Goal: Task Accomplishment & Management: Use online tool/utility

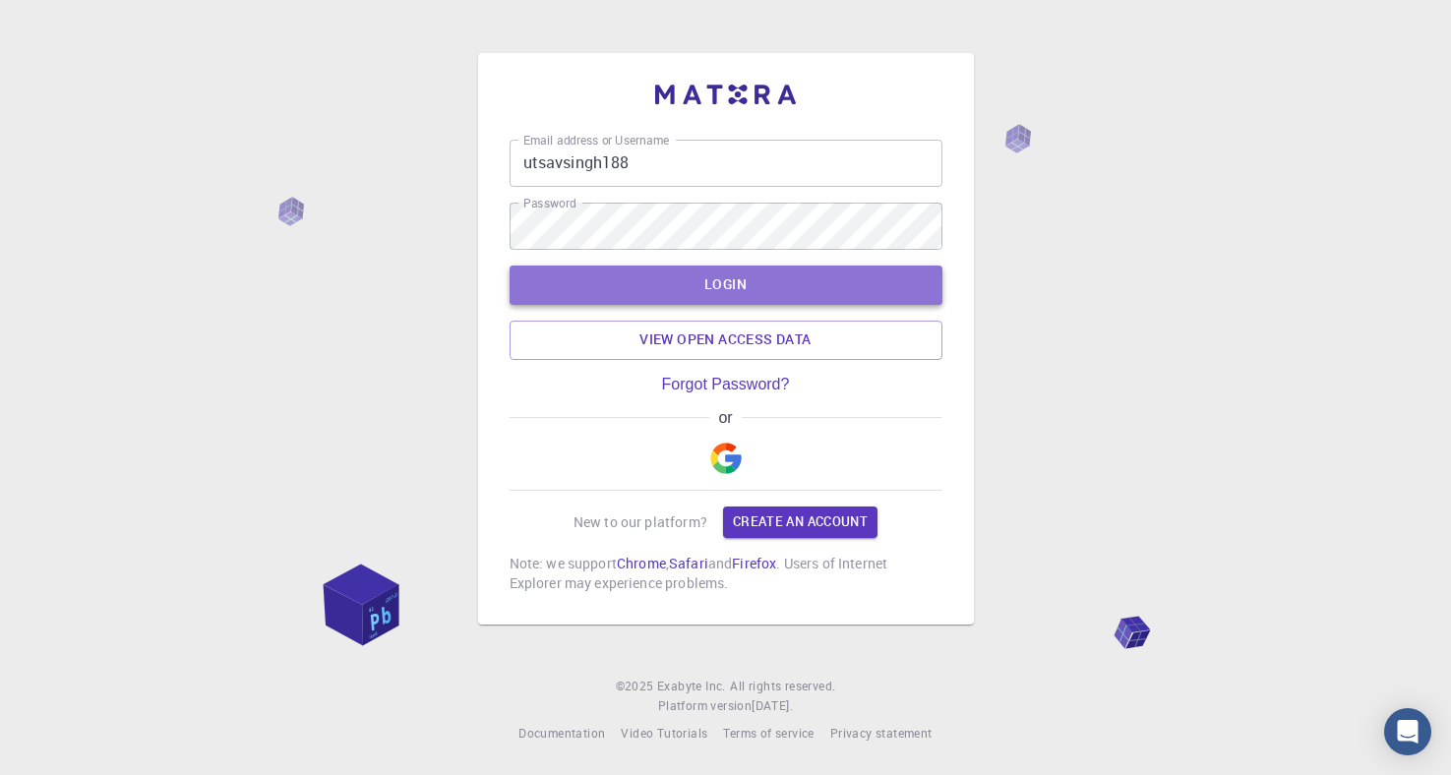
click at [738, 281] on button "LOGIN" at bounding box center [726, 285] width 433 height 39
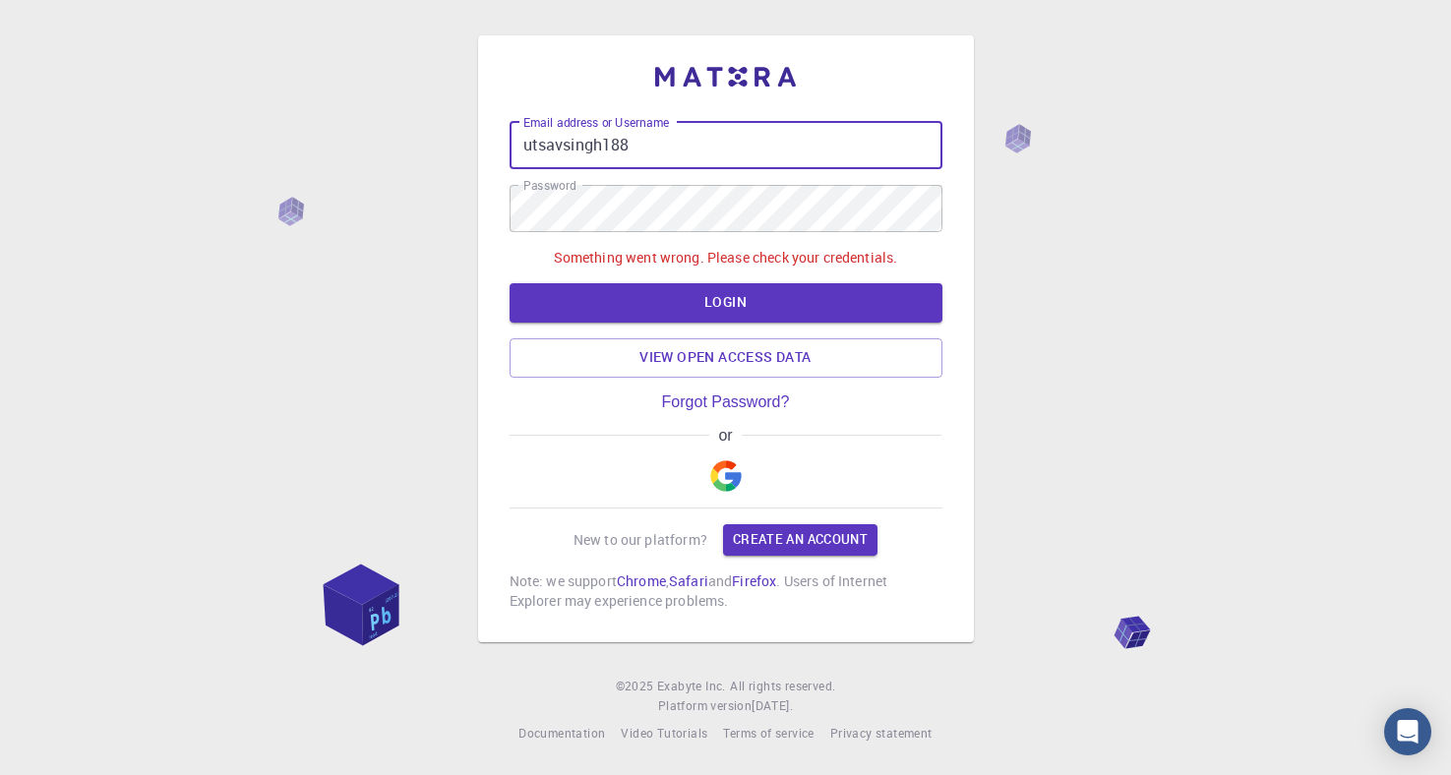
click at [637, 141] on input "utsavsingh188" at bounding box center [726, 145] width 433 height 47
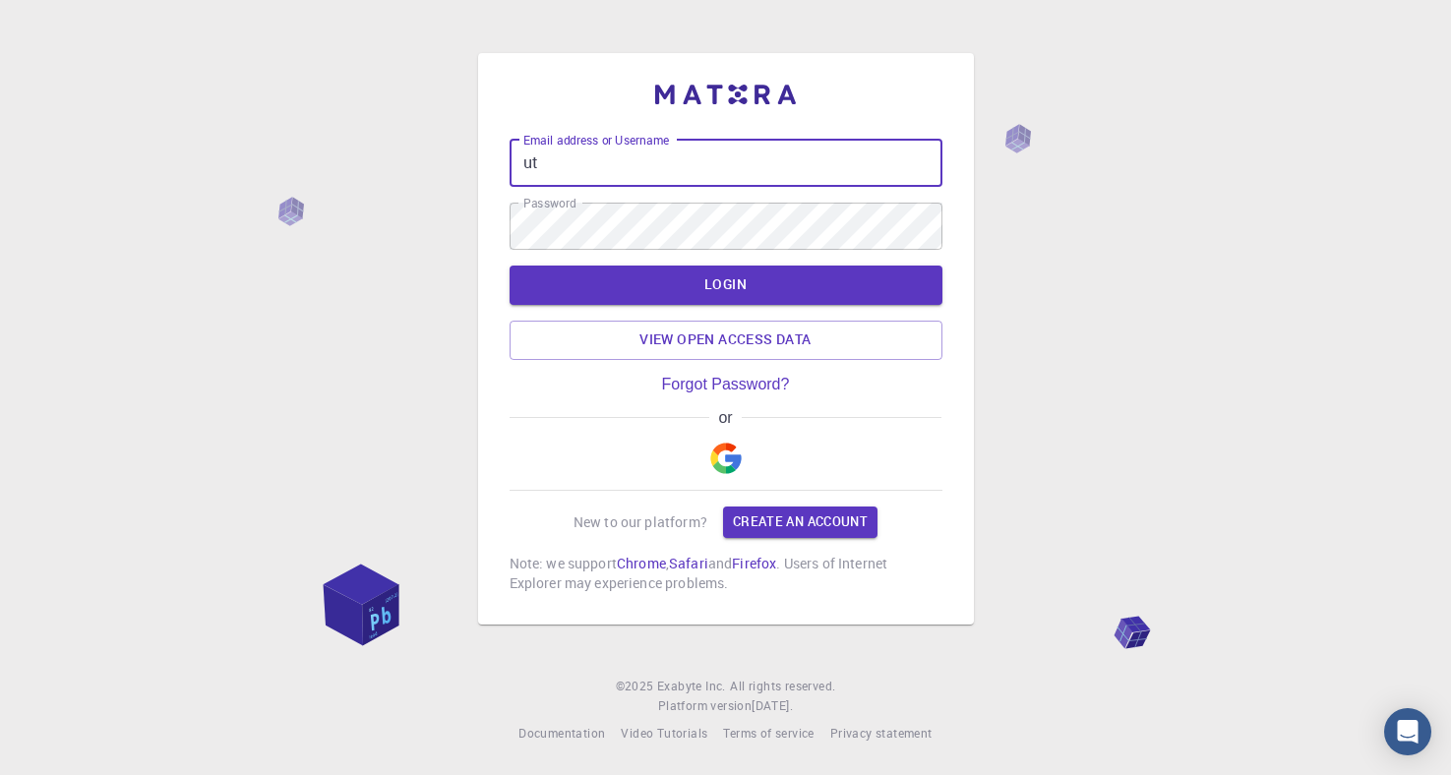
type input "u"
type input "U"
type input "utsavsingh@bhu.ac.in"
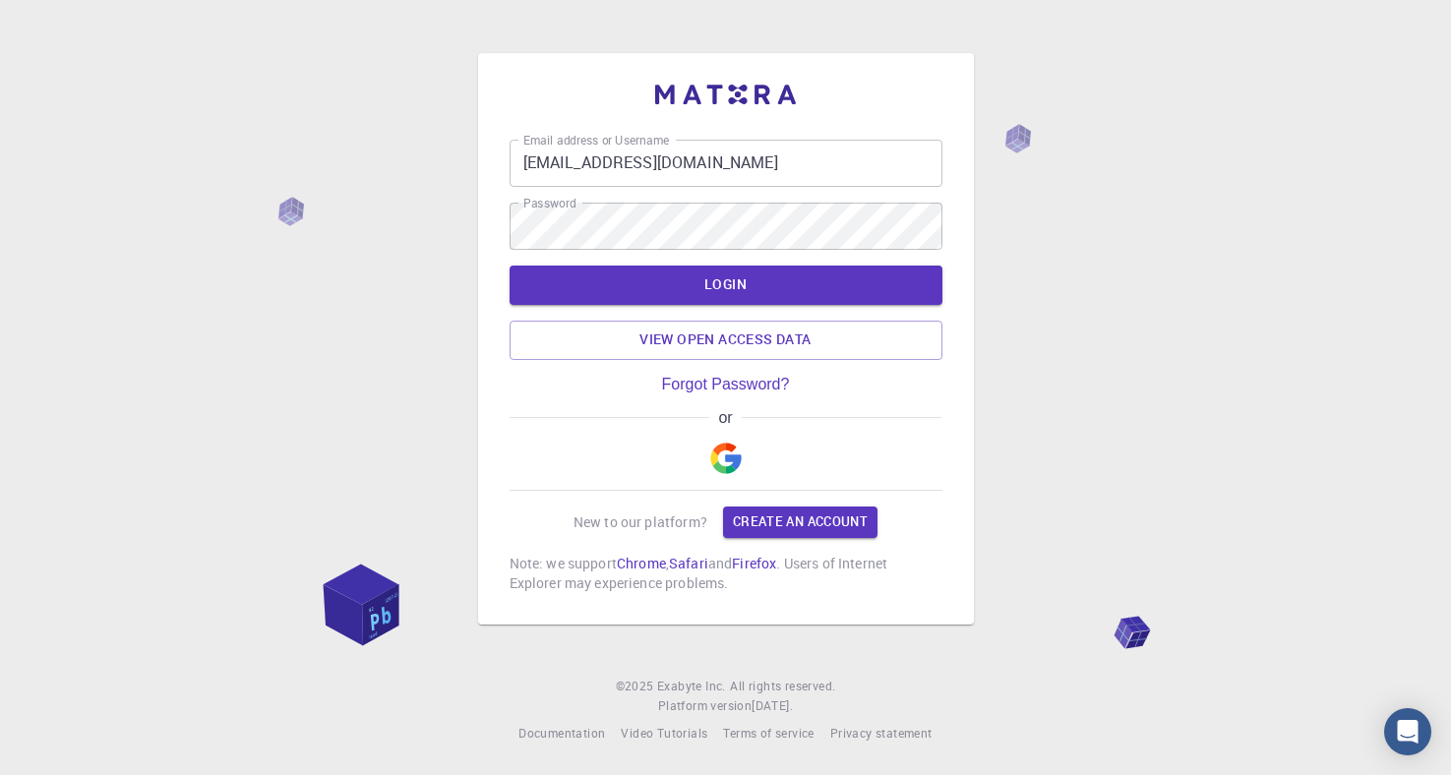
drag, startPoint x: 1103, startPoint y: 213, endPoint x: 1053, endPoint y: 204, distance: 51.0
click at [1103, 213] on div "Email address or Username utsavsingh@bhu.ac.in Email address or Username Passwo…" at bounding box center [725, 387] width 1451 height 775
click at [752, 287] on button "LOGIN" at bounding box center [726, 285] width 433 height 39
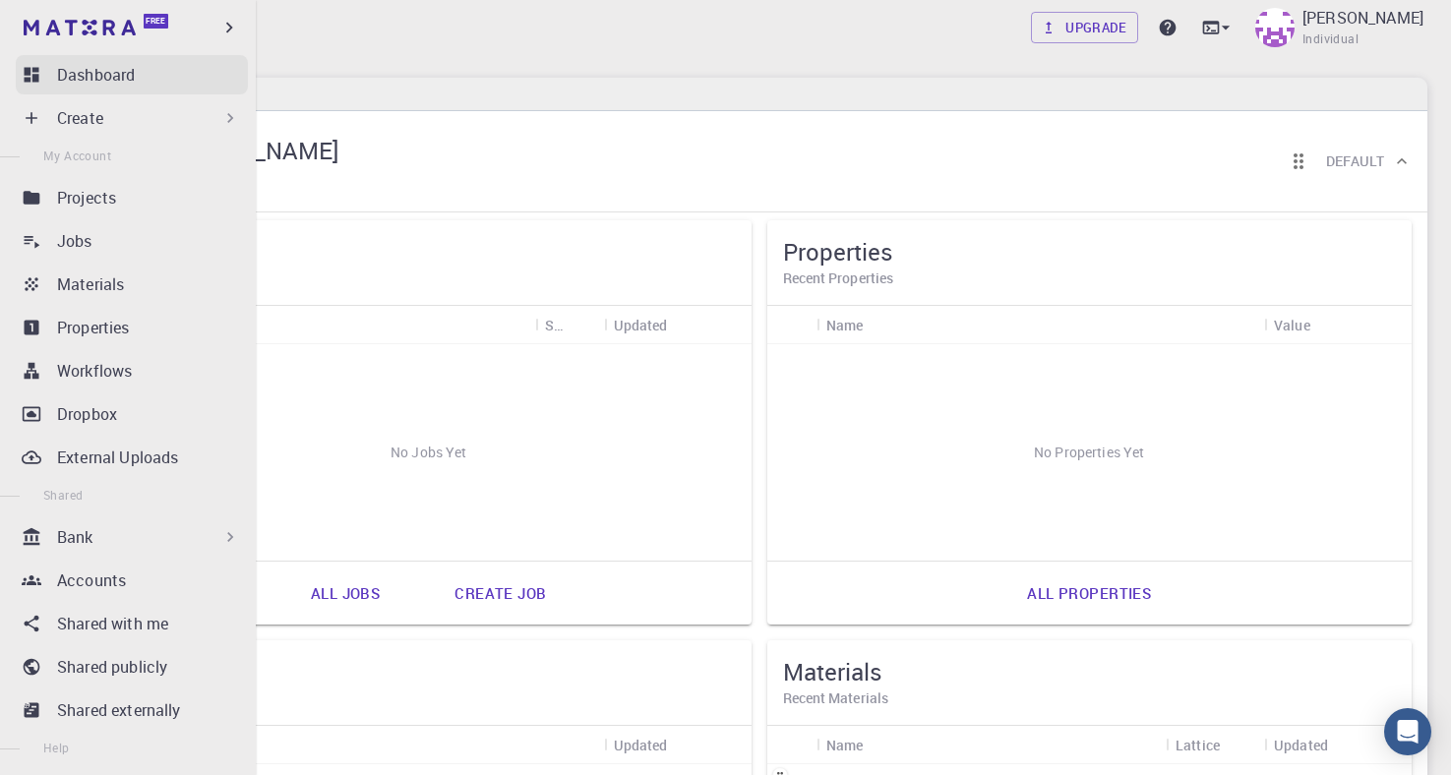
click at [91, 77] on p "Dashboard" at bounding box center [96, 75] width 78 height 24
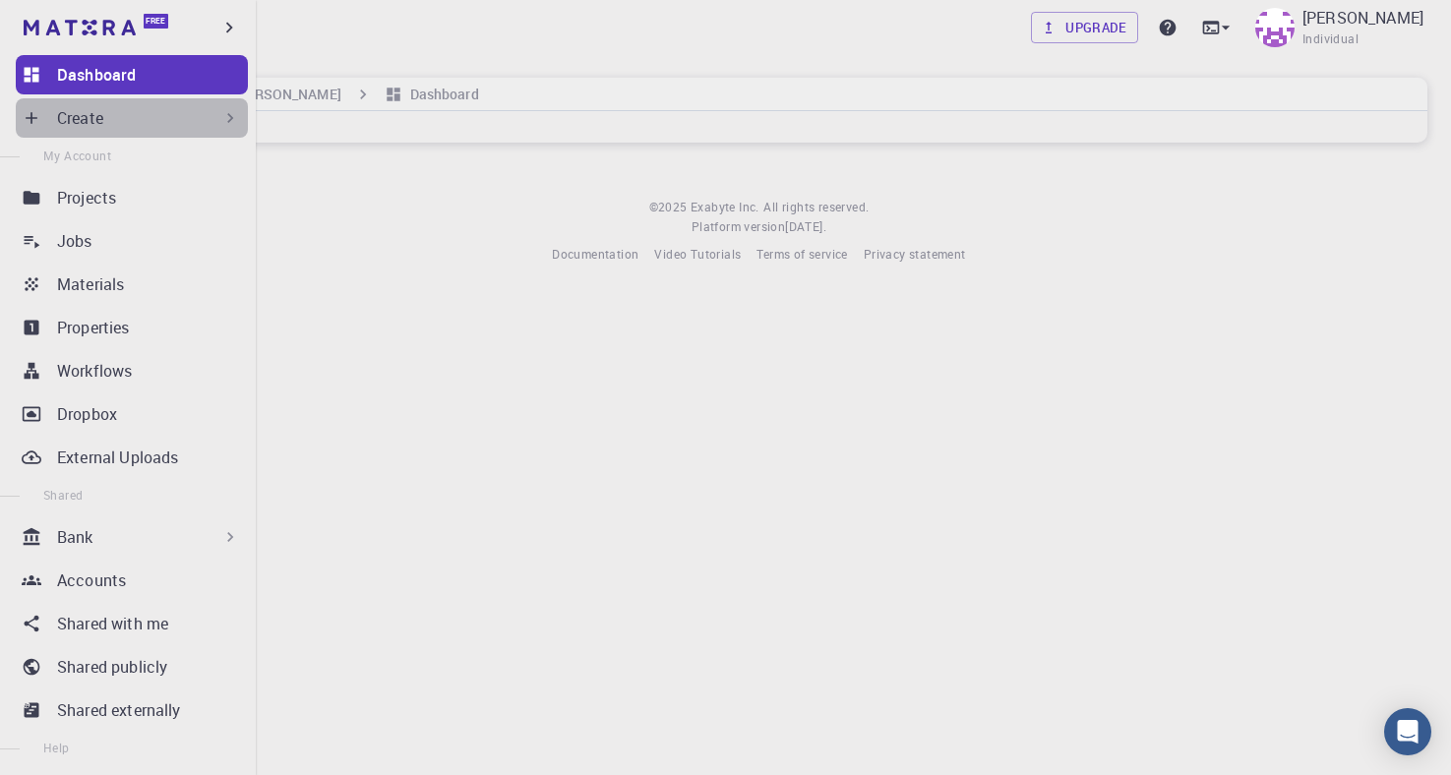
click at [56, 129] on div "Create" at bounding box center [132, 117] width 232 height 39
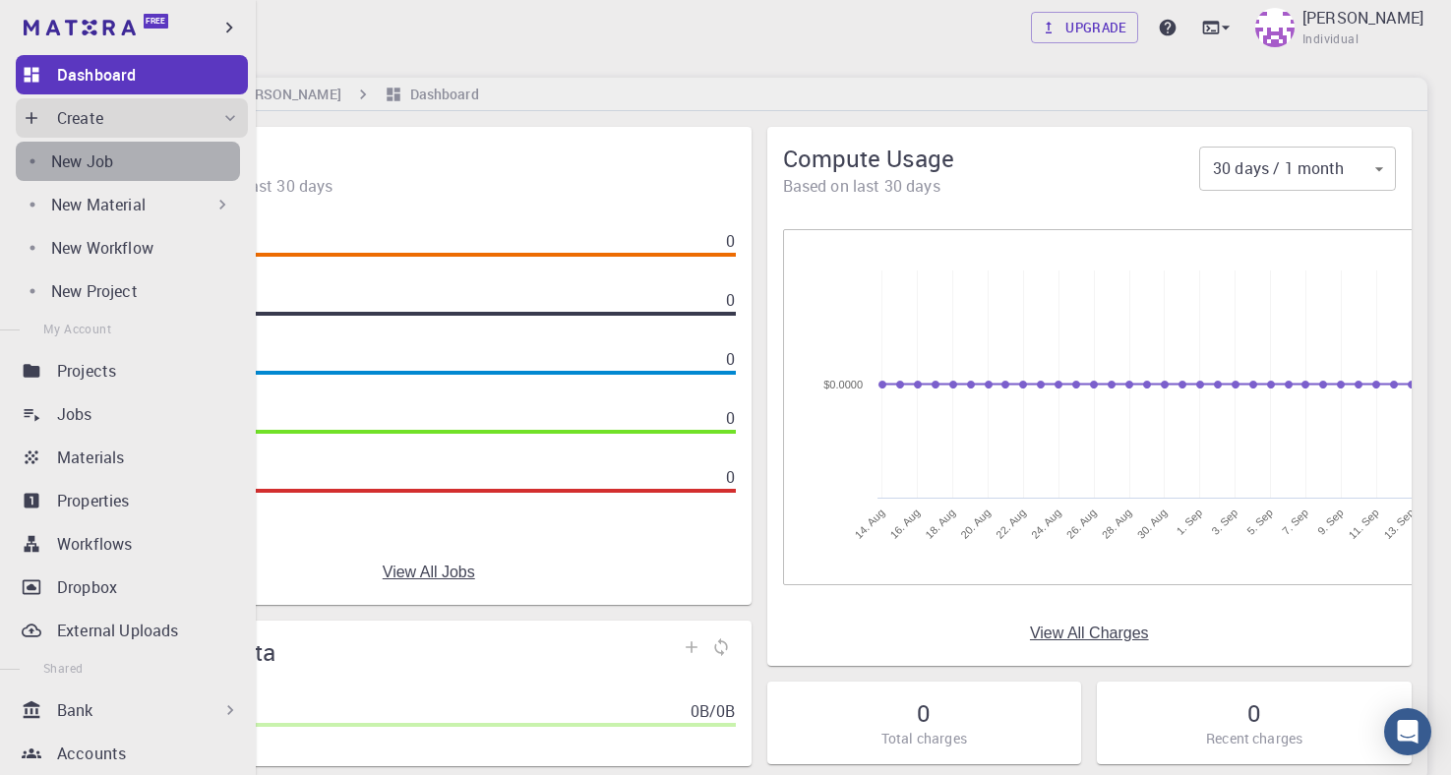
click at [56, 166] on p "New Job" at bounding box center [82, 162] width 62 height 24
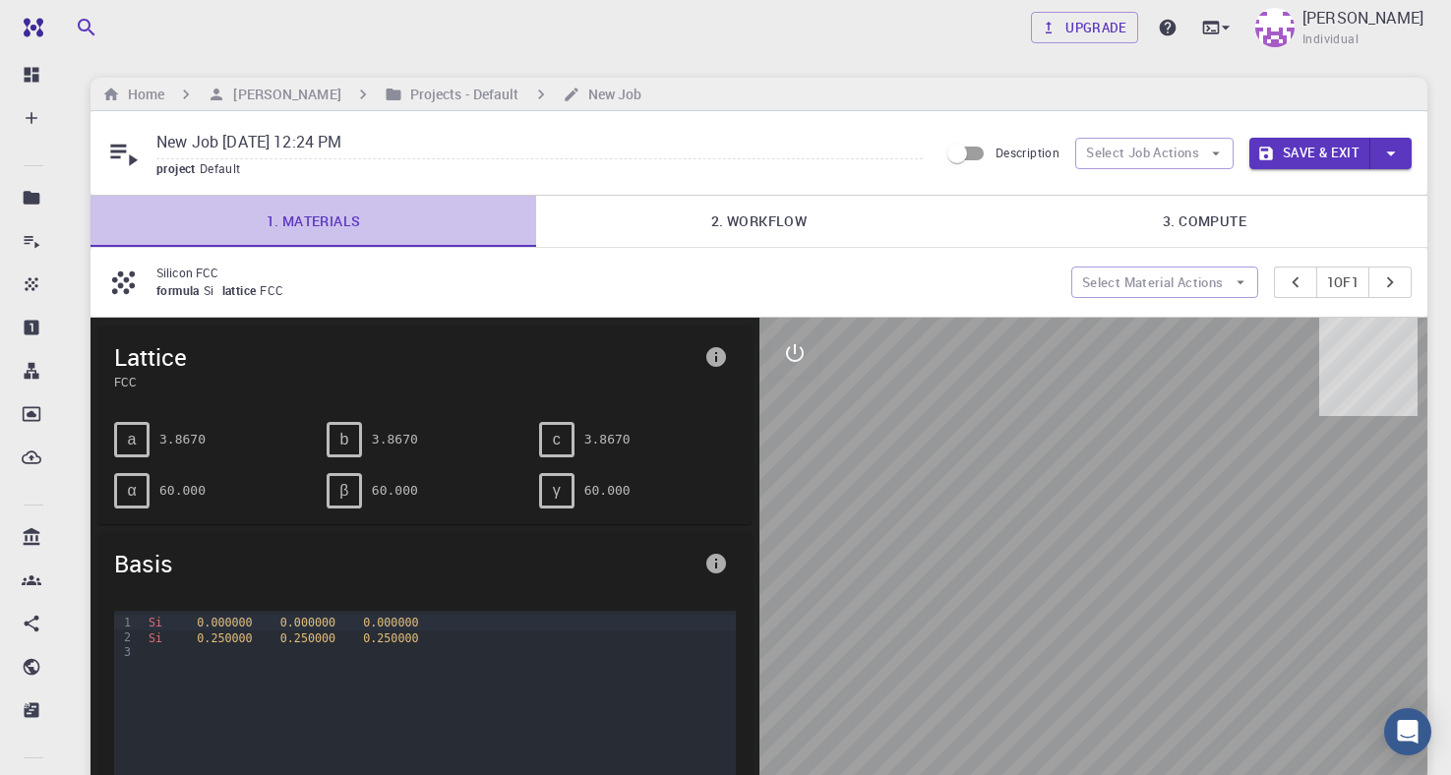
click at [332, 223] on link "1. Materials" at bounding box center [314, 221] width 446 height 51
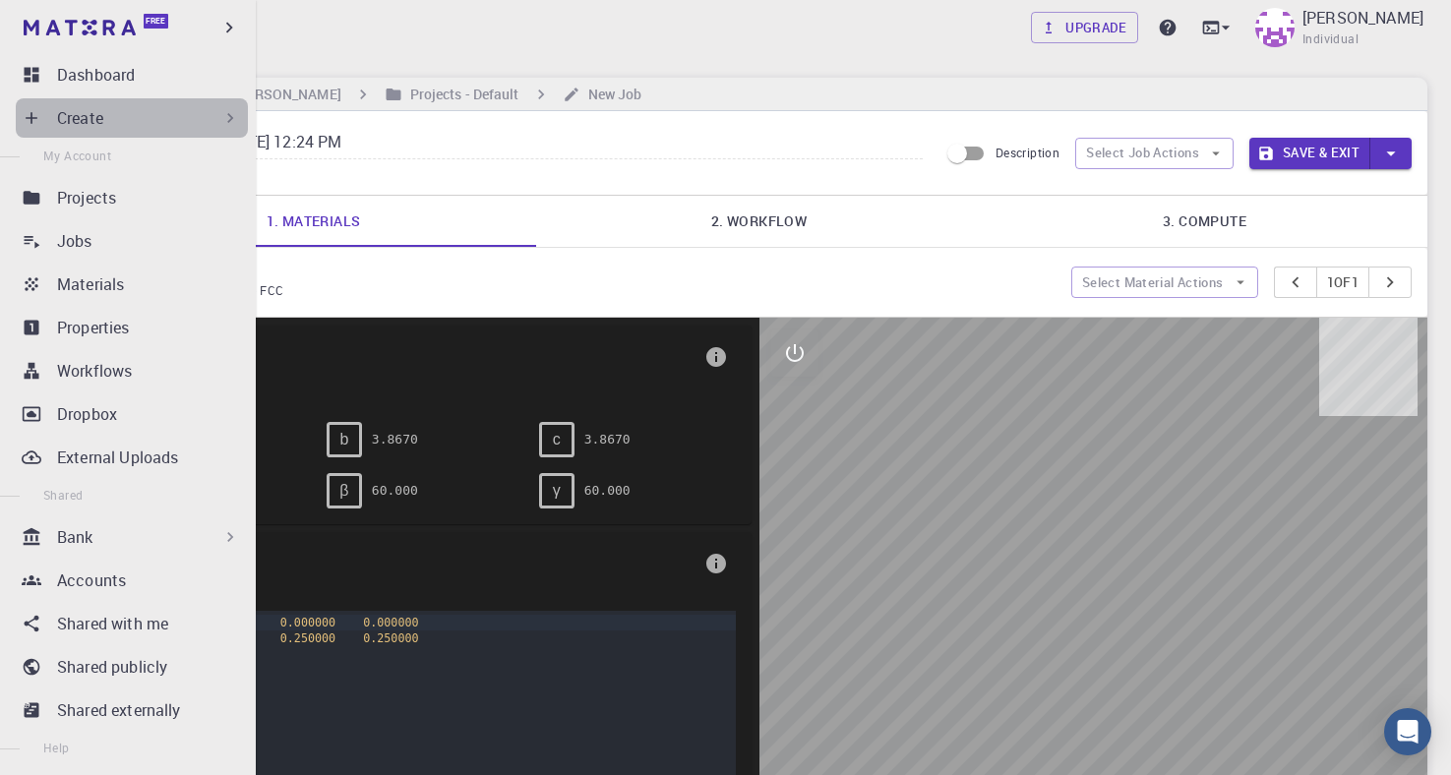
click at [41, 123] on div "Create" at bounding box center [132, 117] width 232 height 39
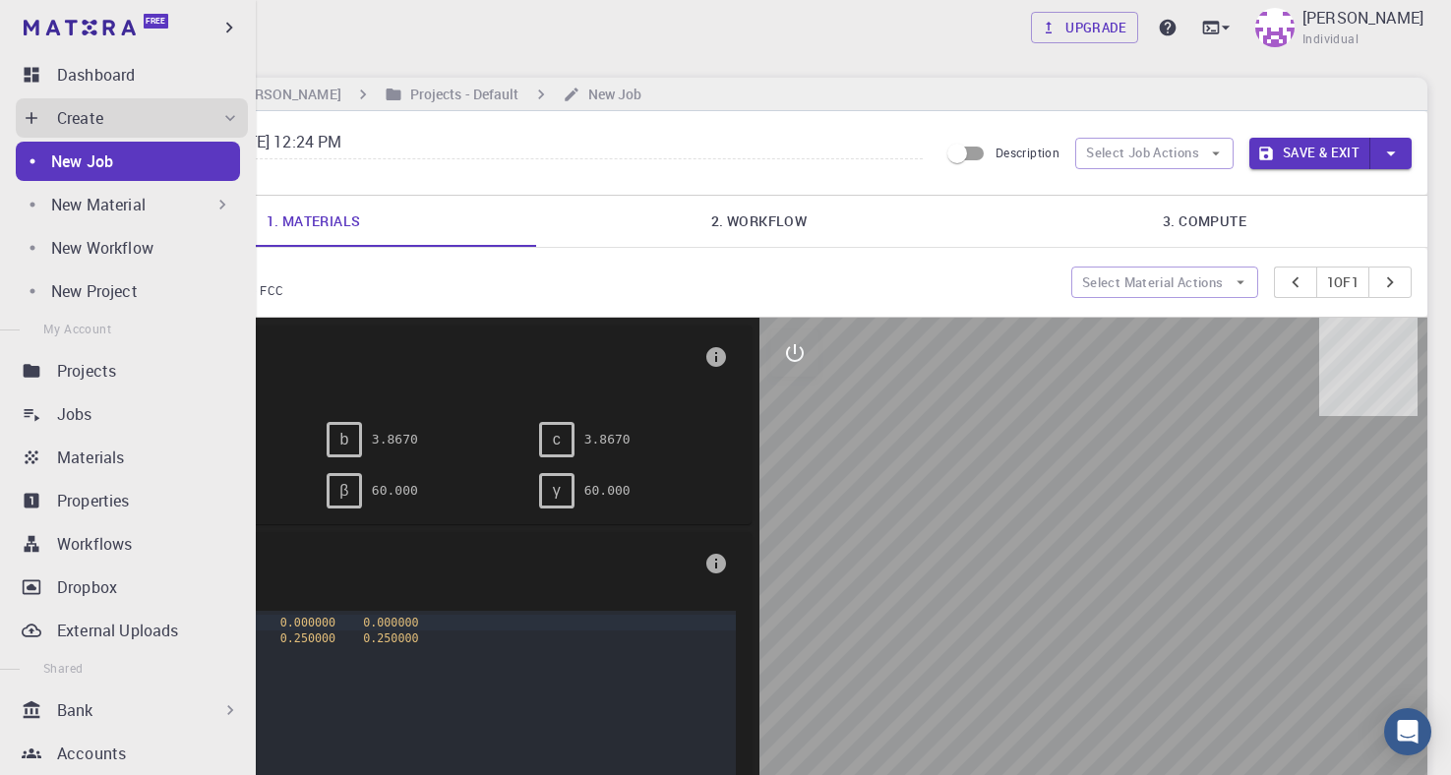
click at [48, 174] on link "New Job" at bounding box center [128, 161] width 224 height 39
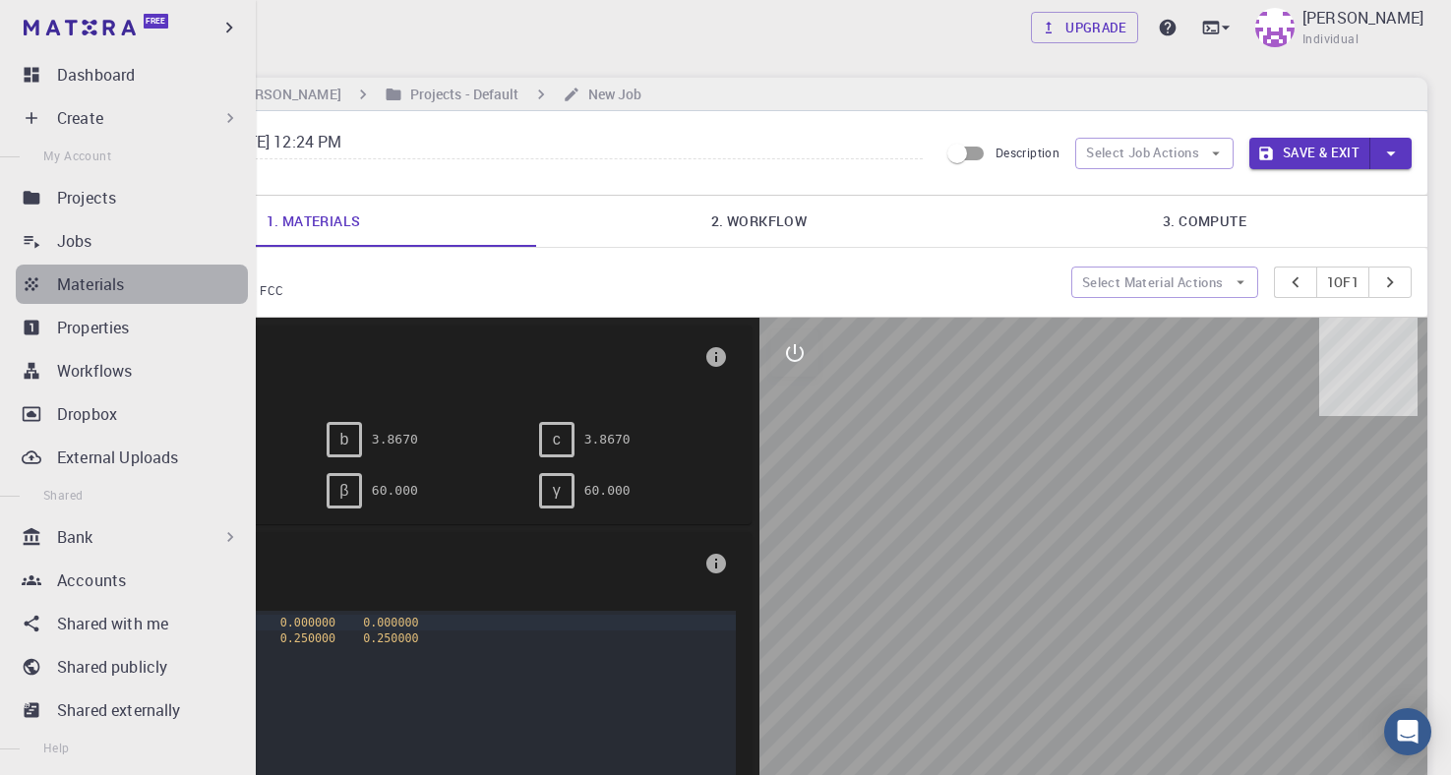
click at [35, 283] on icon at bounding box center [32, 285] width 20 height 20
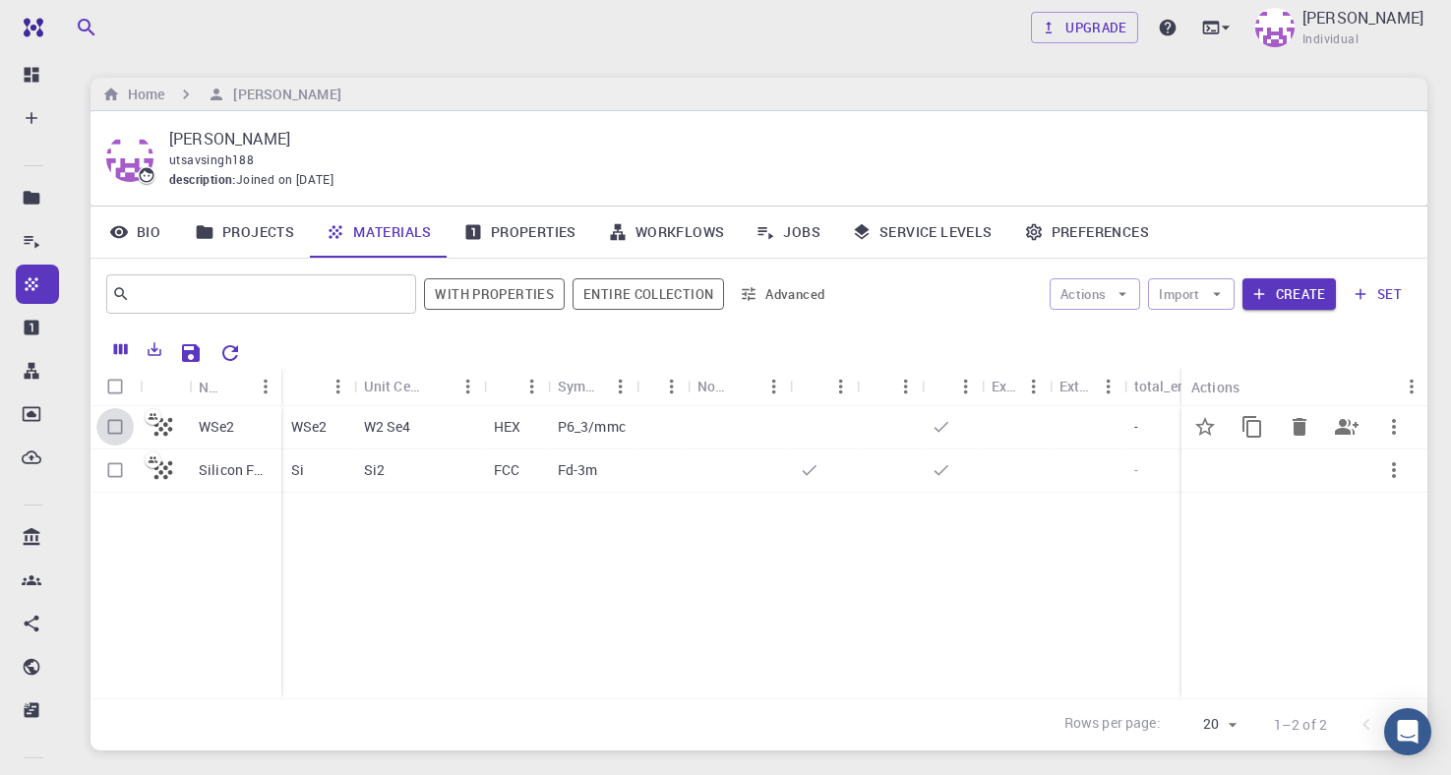
click at [114, 435] on input "Select row" at bounding box center [114, 426] width 37 height 37
checkbox input "true"
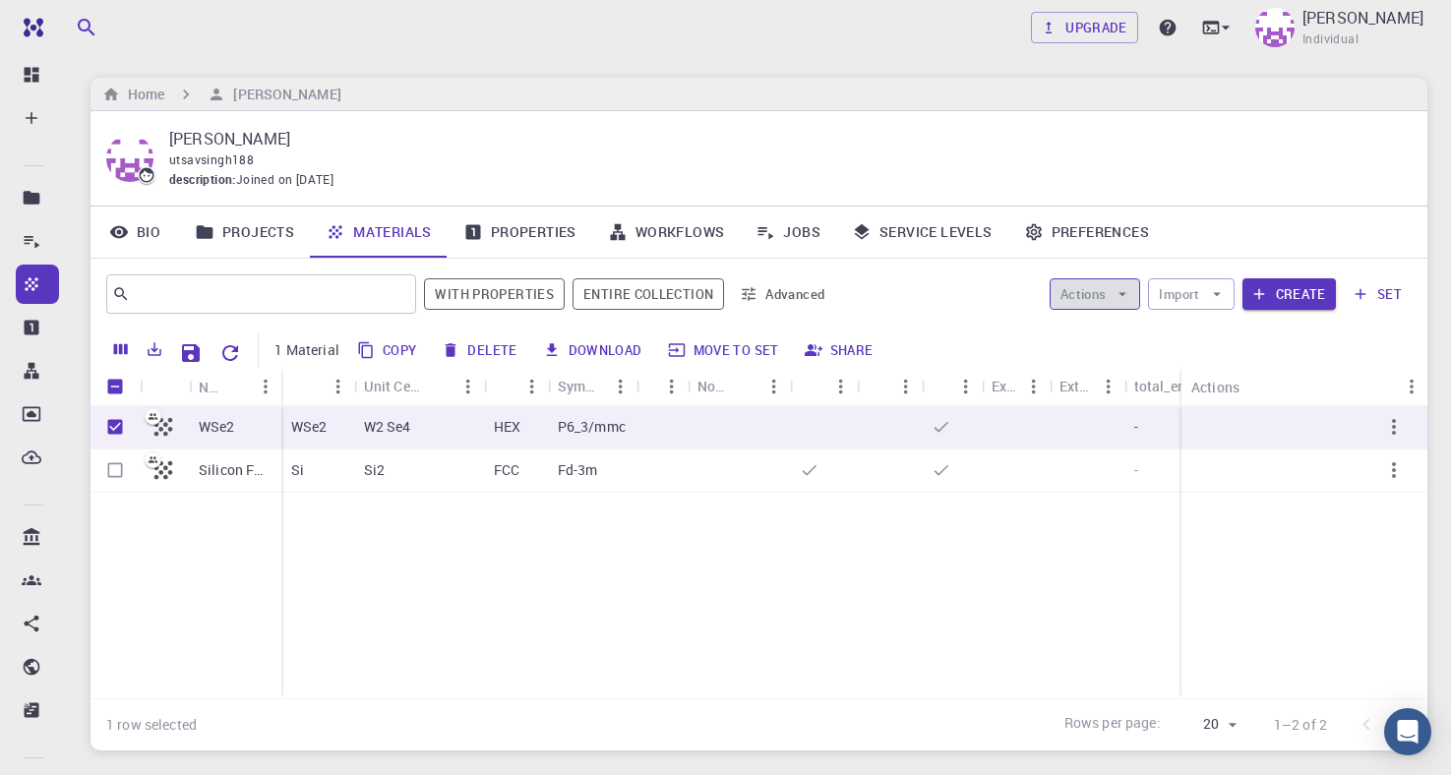
click at [1124, 291] on icon "button" at bounding box center [1123, 294] width 18 height 18
click at [1102, 338] on span "Create Job" at bounding box center [1133, 335] width 62 height 20
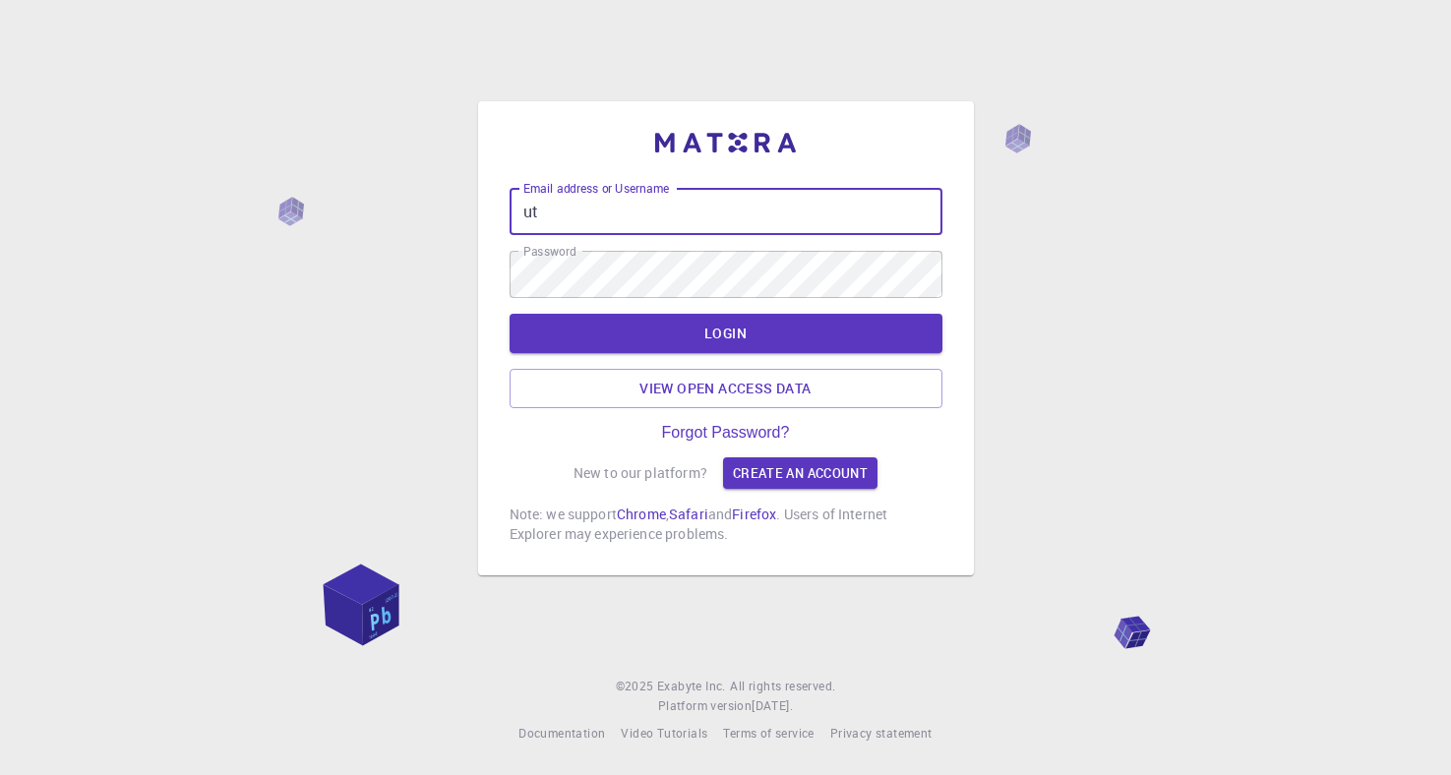
type input "u"
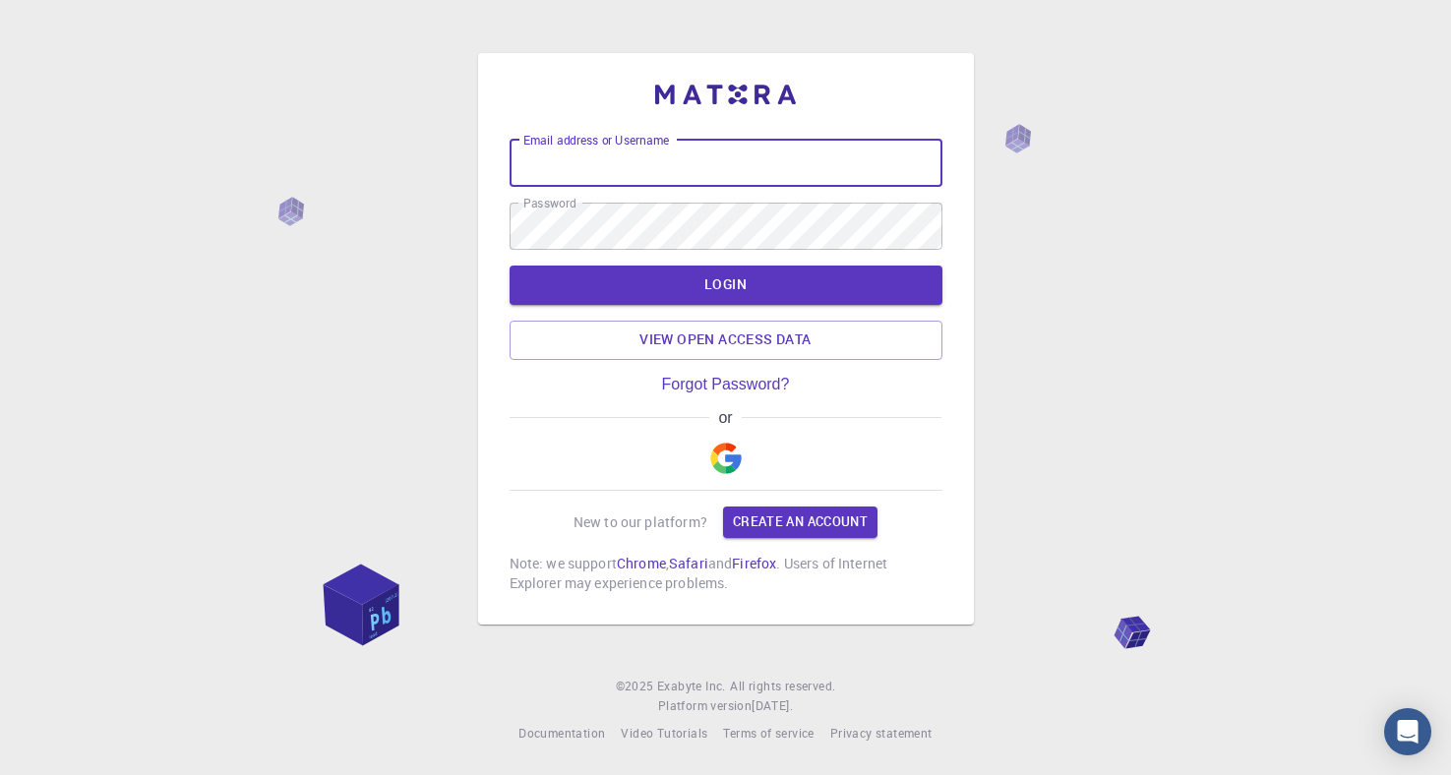
drag, startPoint x: 223, startPoint y: 336, endPoint x: 389, endPoint y: 348, distance: 165.8
click at [264, 346] on div "Email address or Username Email address or Username Password Password LOGIN Vie…" at bounding box center [725, 387] width 1451 height 775
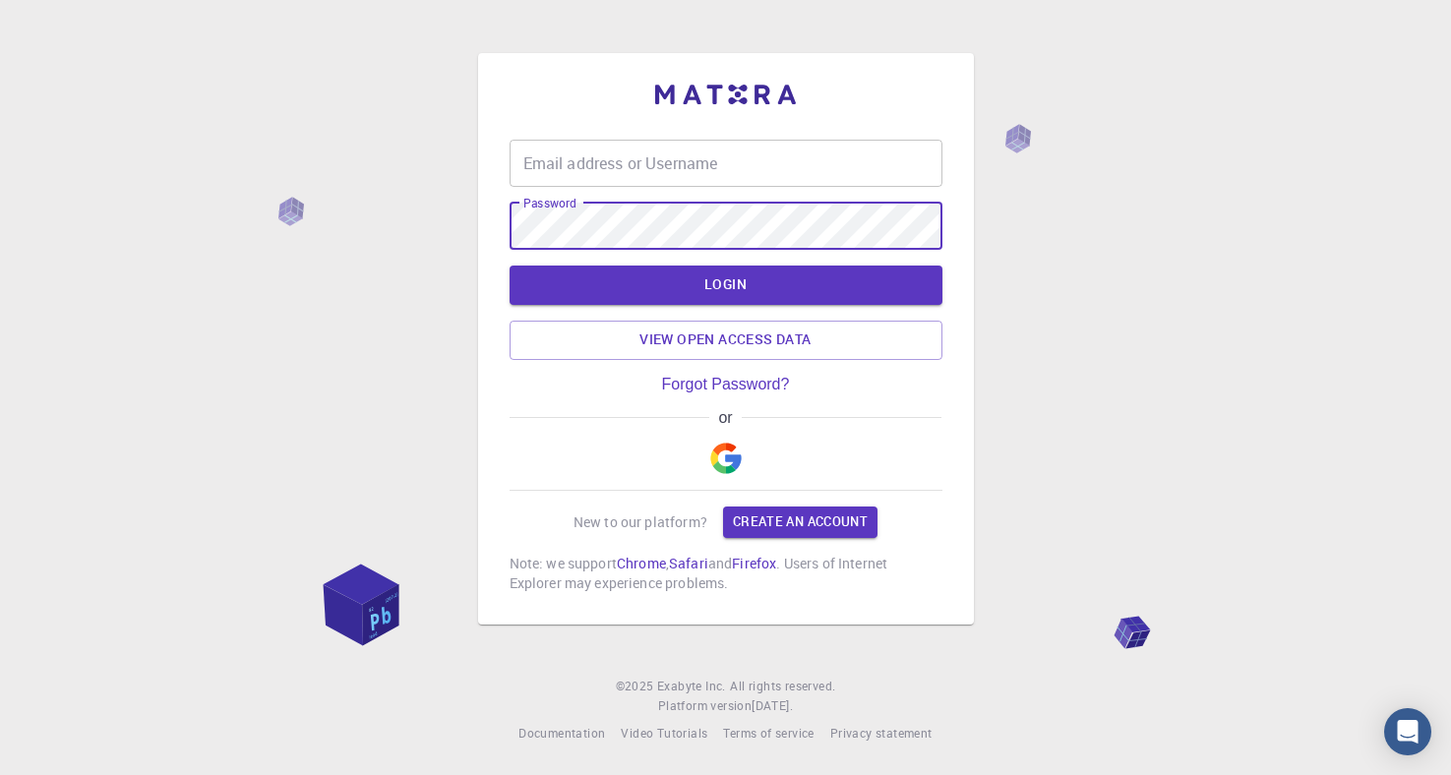
click at [551, 158] on input "Email address or Username" at bounding box center [726, 163] width 433 height 47
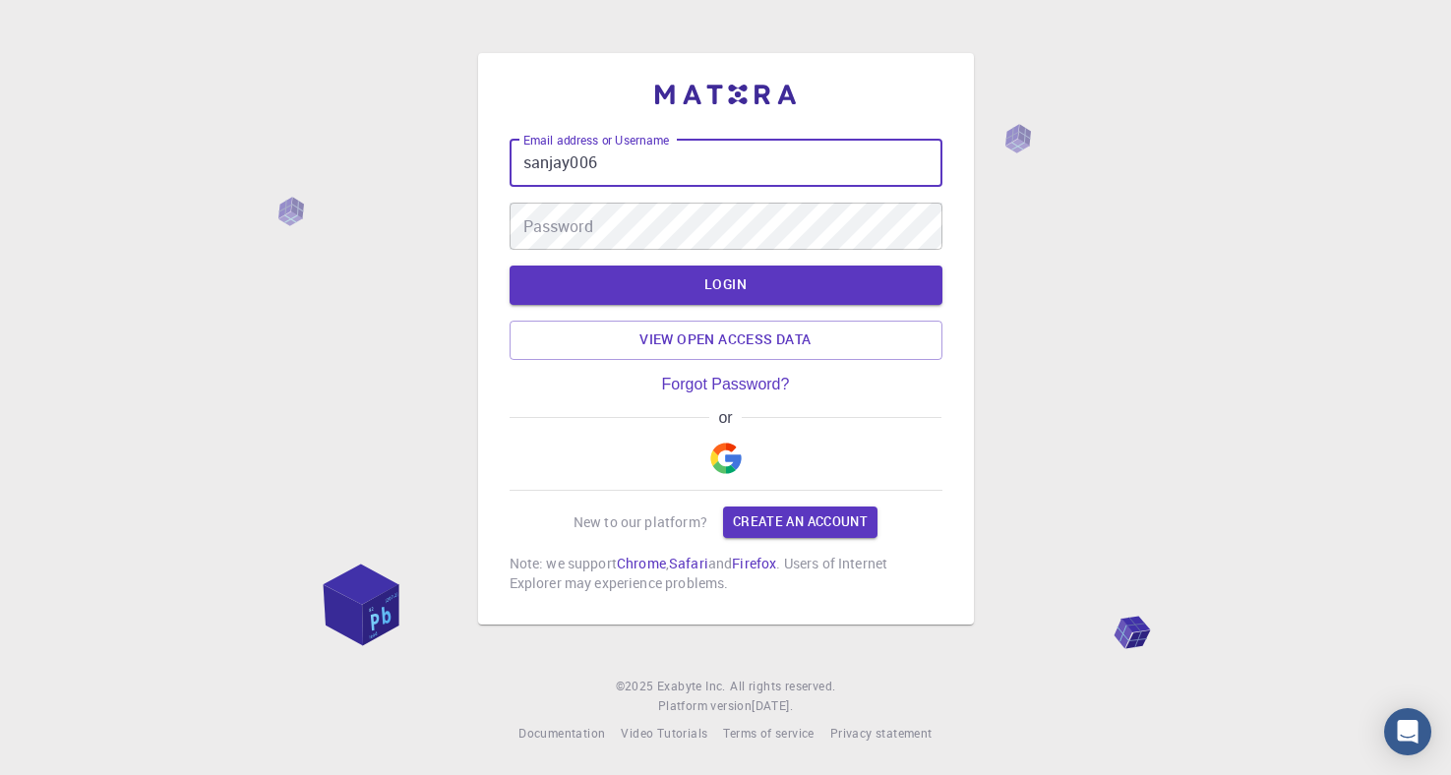
type input "sanjay006"
drag, startPoint x: 1347, startPoint y: 333, endPoint x: 1351, endPoint y: 313, distance: 20.1
click at [1351, 316] on div "Email address or Username sanjay006 Email address or Username Password Password…" at bounding box center [725, 387] width 1451 height 775
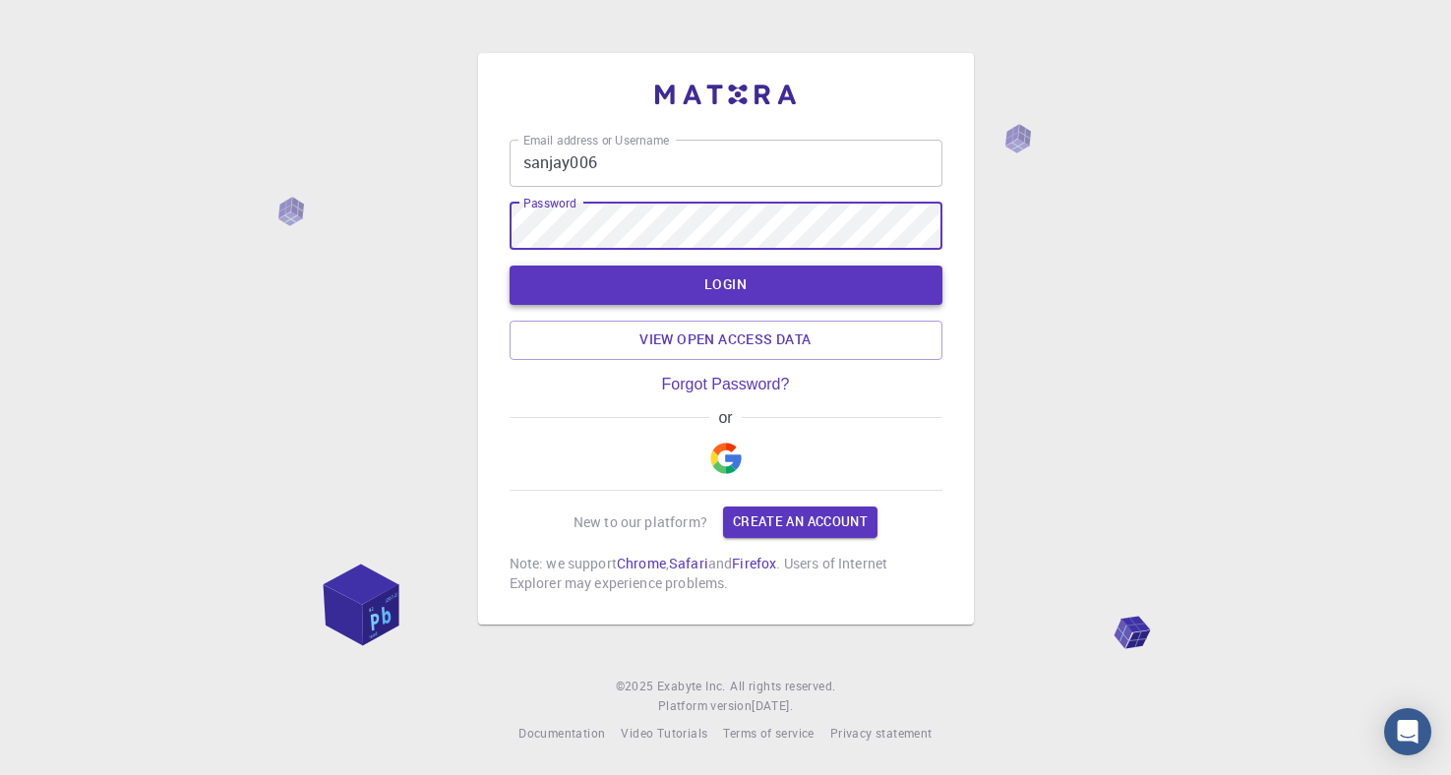
click at [727, 281] on button "LOGIN" at bounding box center [726, 285] width 433 height 39
